Goal: Task Accomplishment & Management: Use online tool/utility

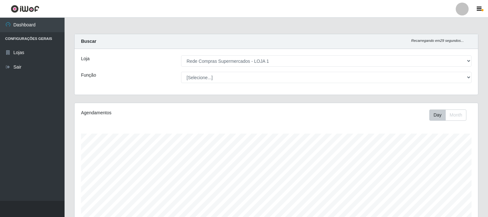
select select "158"
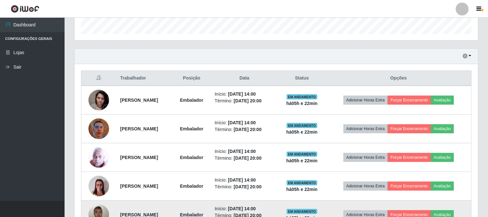
scroll to position [233, 0]
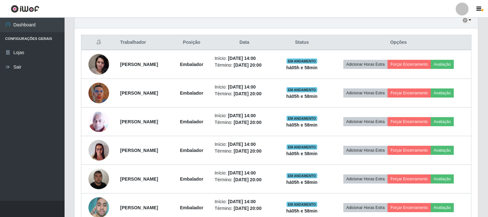
click at [474, 71] on div "Trabalhador Posição Data Status Opções [PERSON_NAME] Embalador Início: [DATE] 1…" at bounding box center [276, 128] width 403 height 201
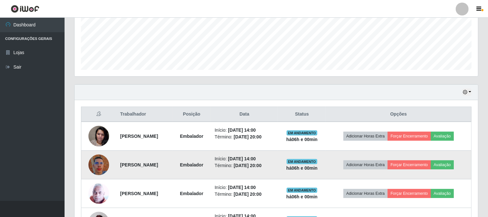
scroll to position [268, 0]
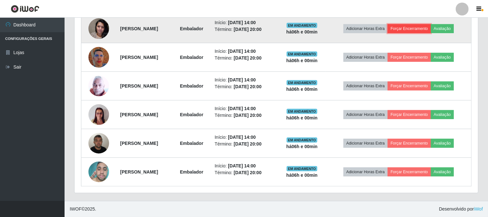
click at [410, 27] on button "Forçar Encerramento" at bounding box center [408, 28] width 43 height 9
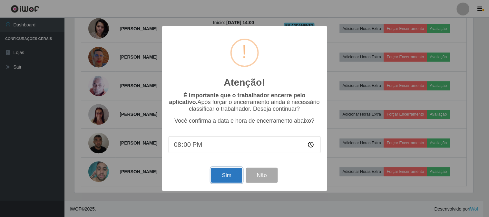
click at [226, 178] on button "Sim" at bounding box center [226, 175] width 31 height 15
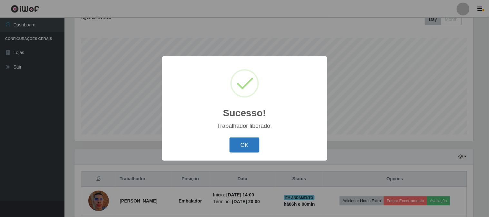
click at [242, 152] on button "OK" at bounding box center [245, 145] width 30 height 15
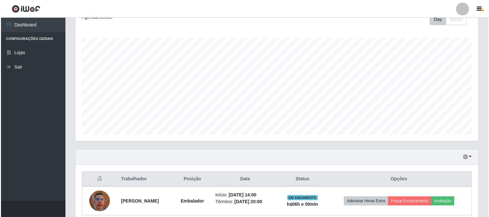
scroll to position [204, 0]
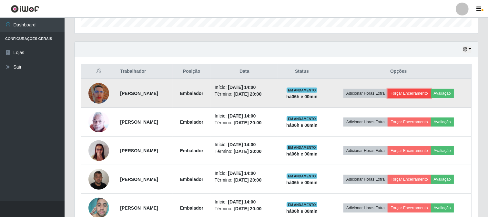
click at [401, 91] on button "Forçar Encerramento" at bounding box center [408, 93] width 43 height 9
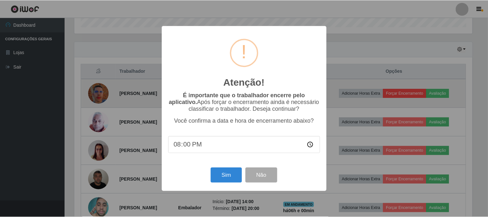
scroll to position [134, 399]
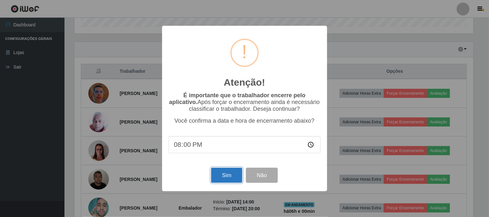
click at [230, 175] on button "Sim" at bounding box center [226, 175] width 31 height 15
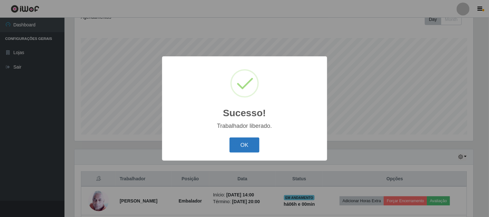
click at [250, 146] on button "OK" at bounding box center [245, 145] width 30 height 15
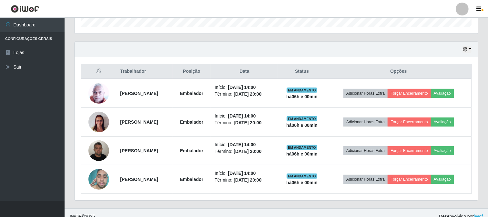
scroll to position [211, 0]
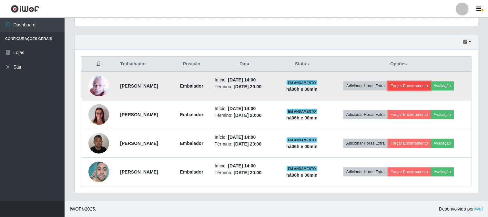
click at [424, 82] on button "Forçar Encerramento" at bounding box center [408, 86] width 43 height 9
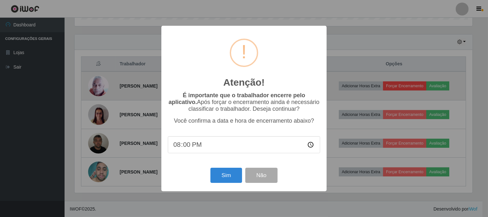
scroll to position [134, 399]
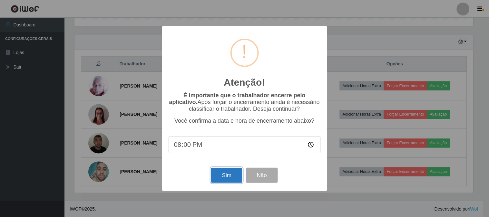
click at [234, 172] on button "Sim" at bounding box center [226, 175] width 31 height 15
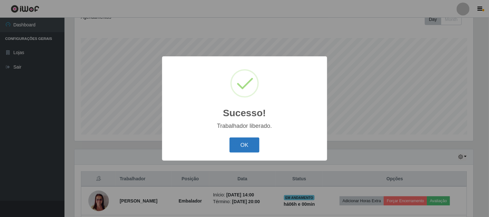
click at [241, 145] on button "OK" at bounding box center [245, 145] width 30 height 15
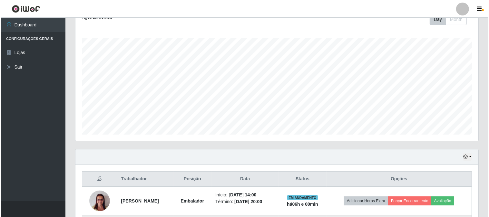
scroll to position [0, 0]
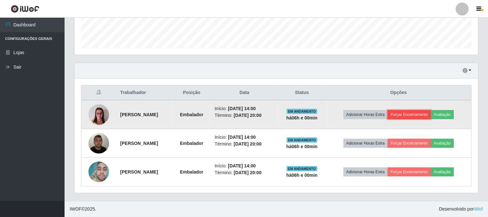
click at [424, 114] on button "Forçar Encerramento" at bounding box center [408, 114] width 43 height 9
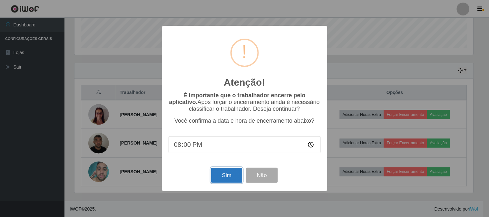
click at [230, 175] on button "Sim" at bounding box center [226, 175] width 31 height 15
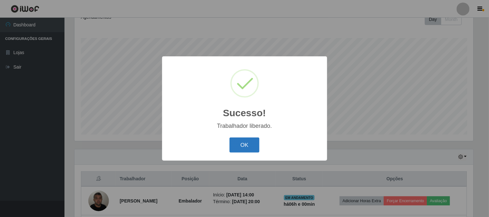
click at [252, 148] on button "OK" at bounding box center [245, 145] width 30 height 15
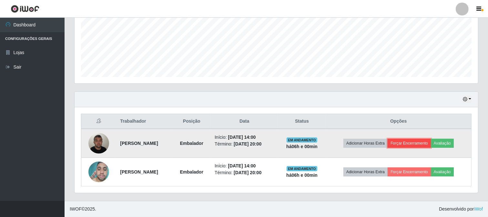
click at [431, 141] on button "Forçar Encerramento" at bounding box center [408, 143] width 43 height 9
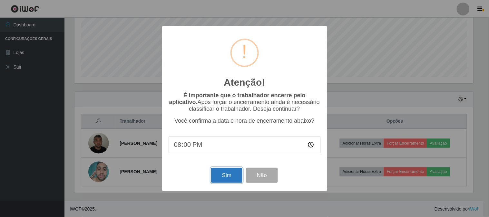
click at [237, 170] on button "Sim" at bounding box center [226, 175] width 31 height 15
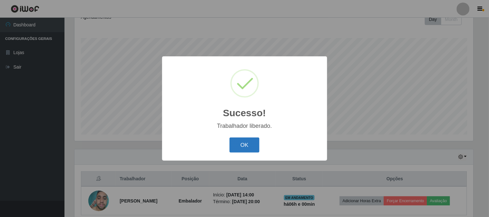
click at [244, 146] on button "OK" at bounding box center [245, 145] width 30 height 15
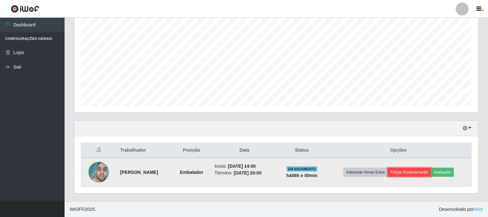
click at [409, 170] on button "Forçar Encerramento" at bounding box center [408, 172] width 43 height 9
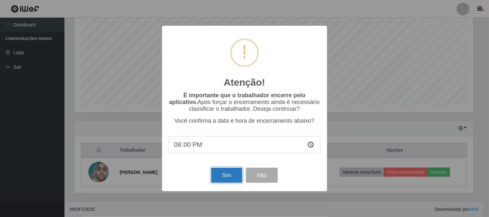
click at [222, 175] on button "Sim" at bounding box center [226, 175] width 31 height 15
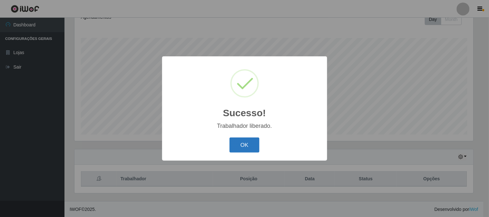
click at [248, 145] on button "OK" at bounding box center [245, 145] width 30 height 15
